Goal: Transaction & Acquisition: Purchase product/service

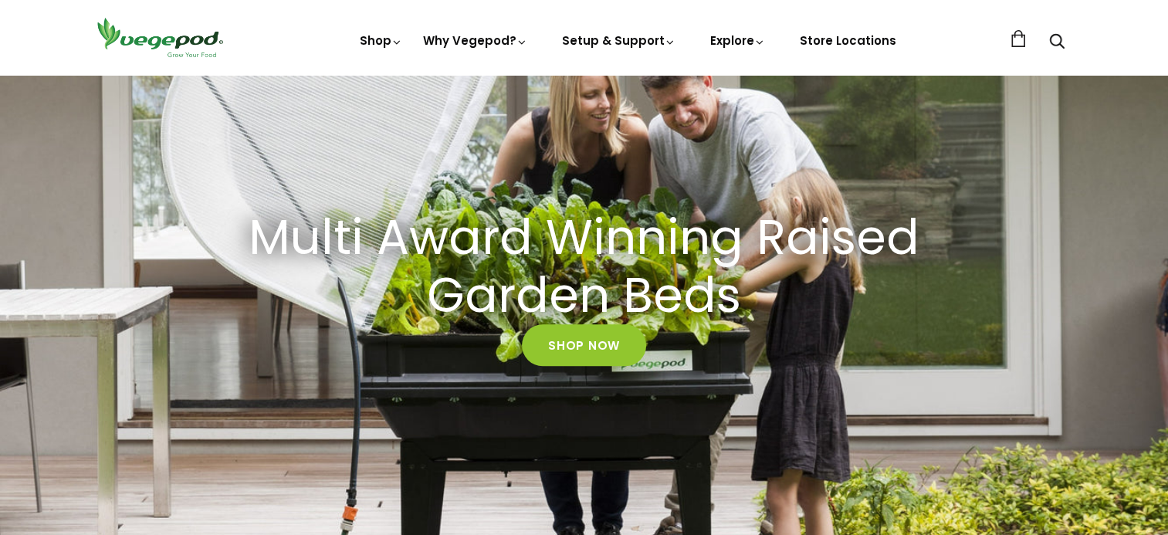
scroll to position [190, 0]
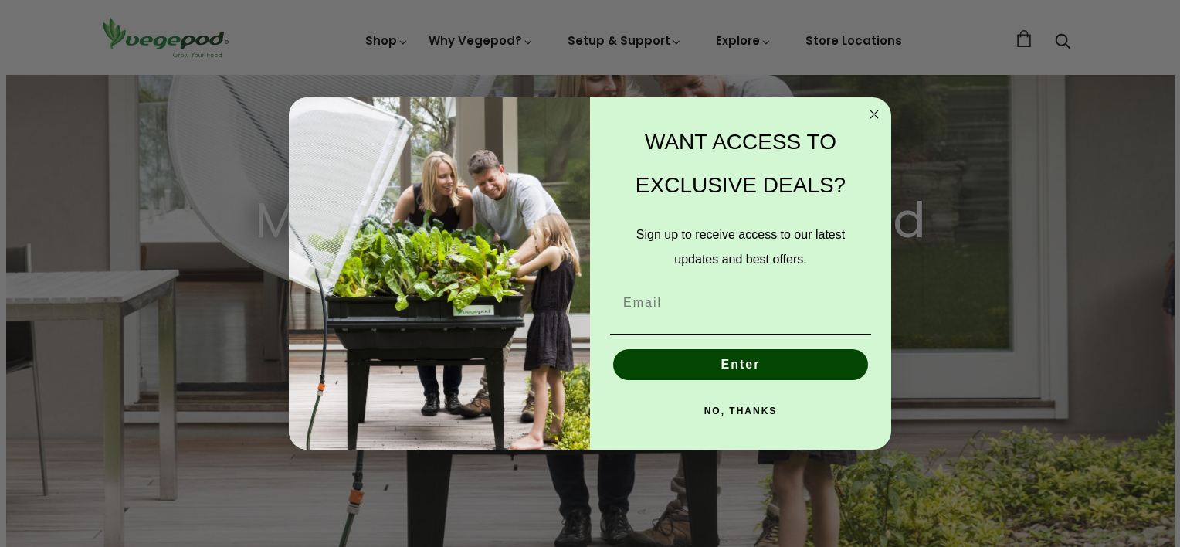
drag, startPoint x: 1176, startPoint y: 59, endPoint x: 1182, endPoint y: 105, distance: 46.7
click at [876, 115] on icon "Close dialog" at bounding box center [874, 114] width 8 height 8
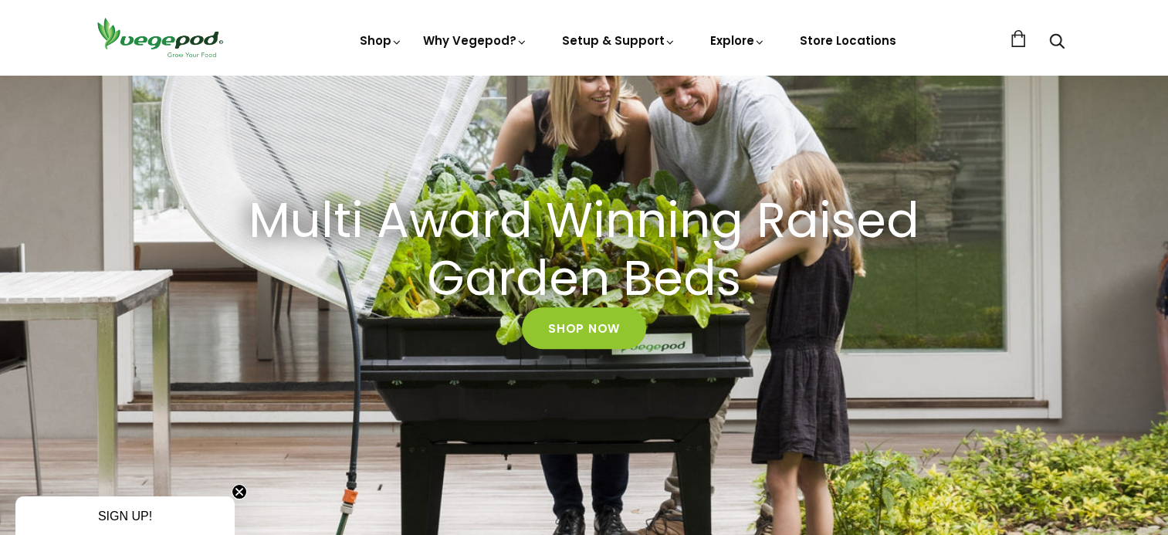
scroll to position [0, 279]
click at [584, 325] on link "Shop Now" at bounding box center [584, 329] width 124 height 42
